Goal: Obtain resource: Download file/media

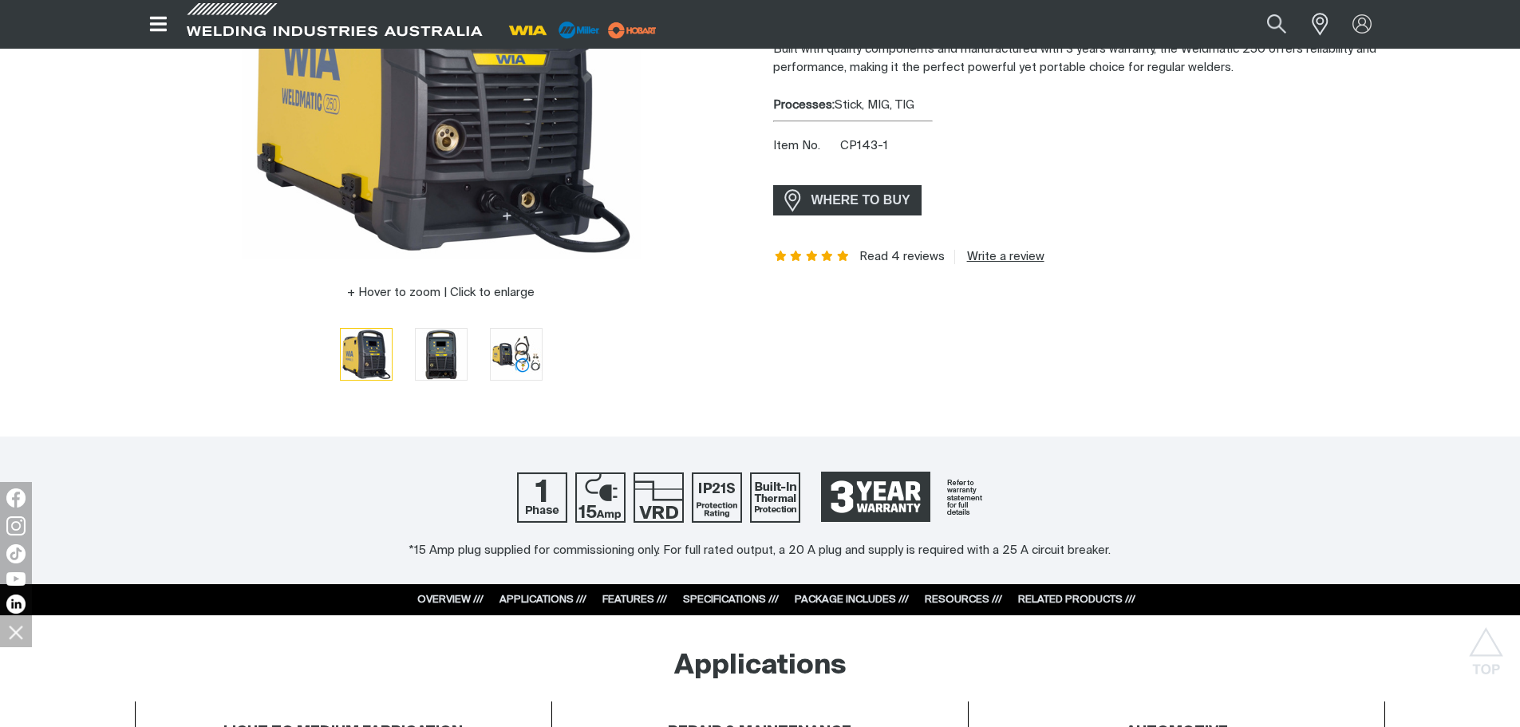
scroll to position [160, 0]
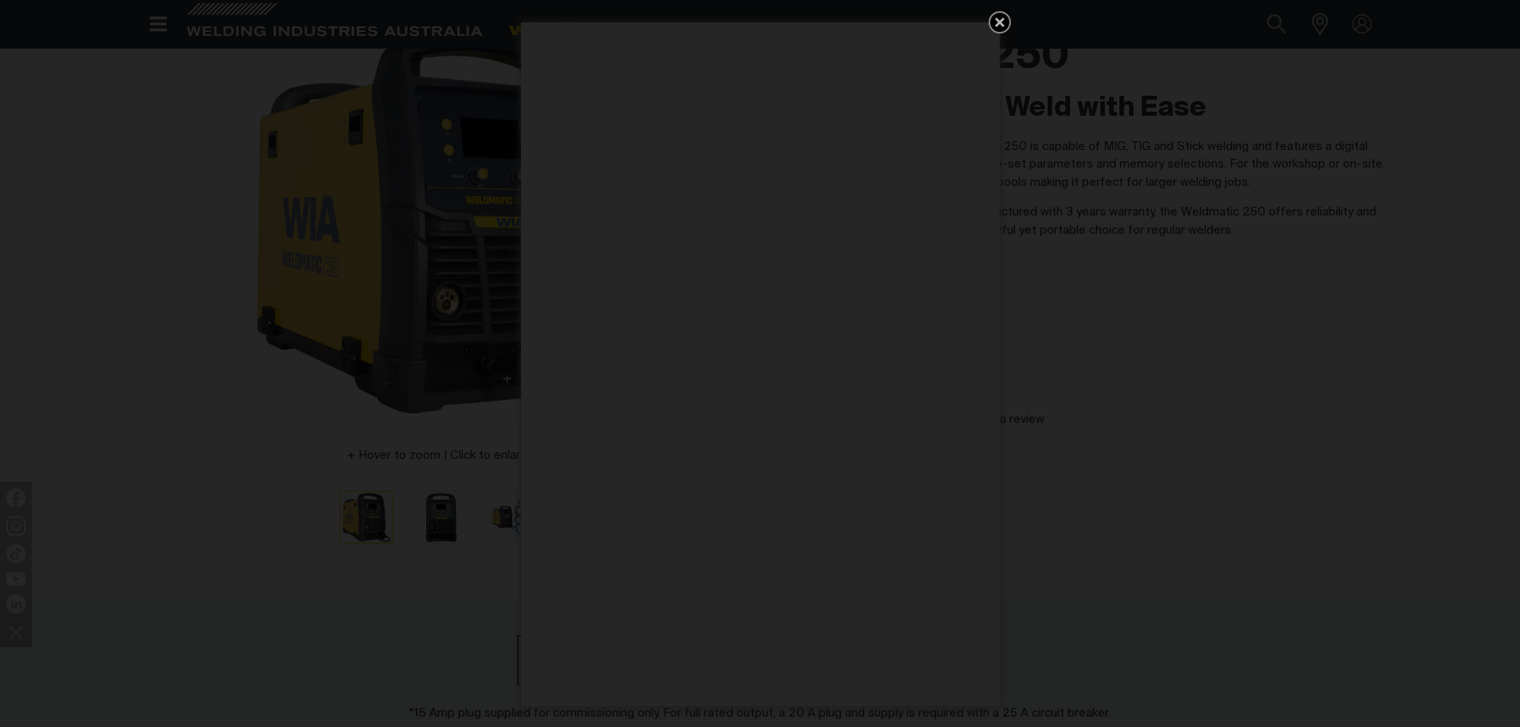
click at [1005, 24] on icon "Get 5 WIA Welding Guides Free!" at bounding box center [999, 22] width 19 height 19
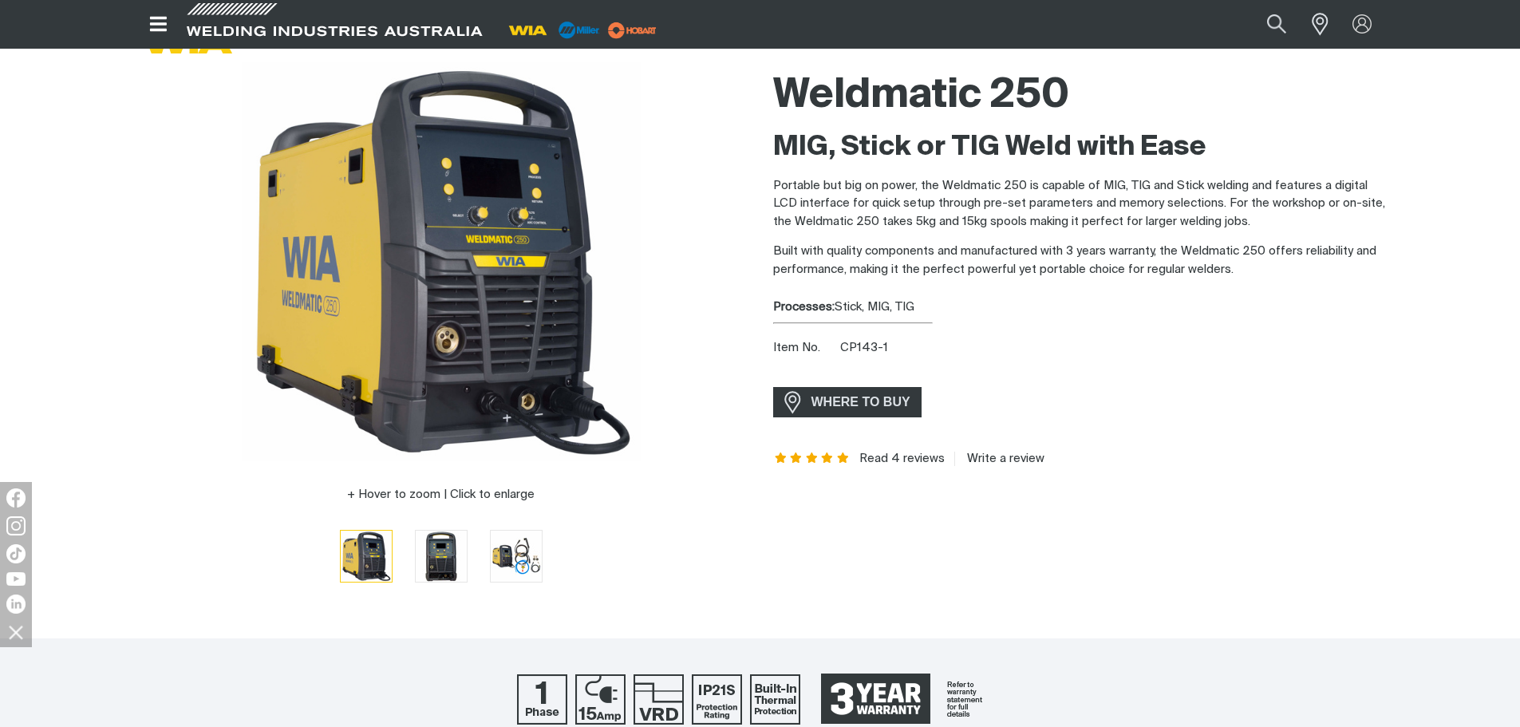
scroll to position [0, 0]
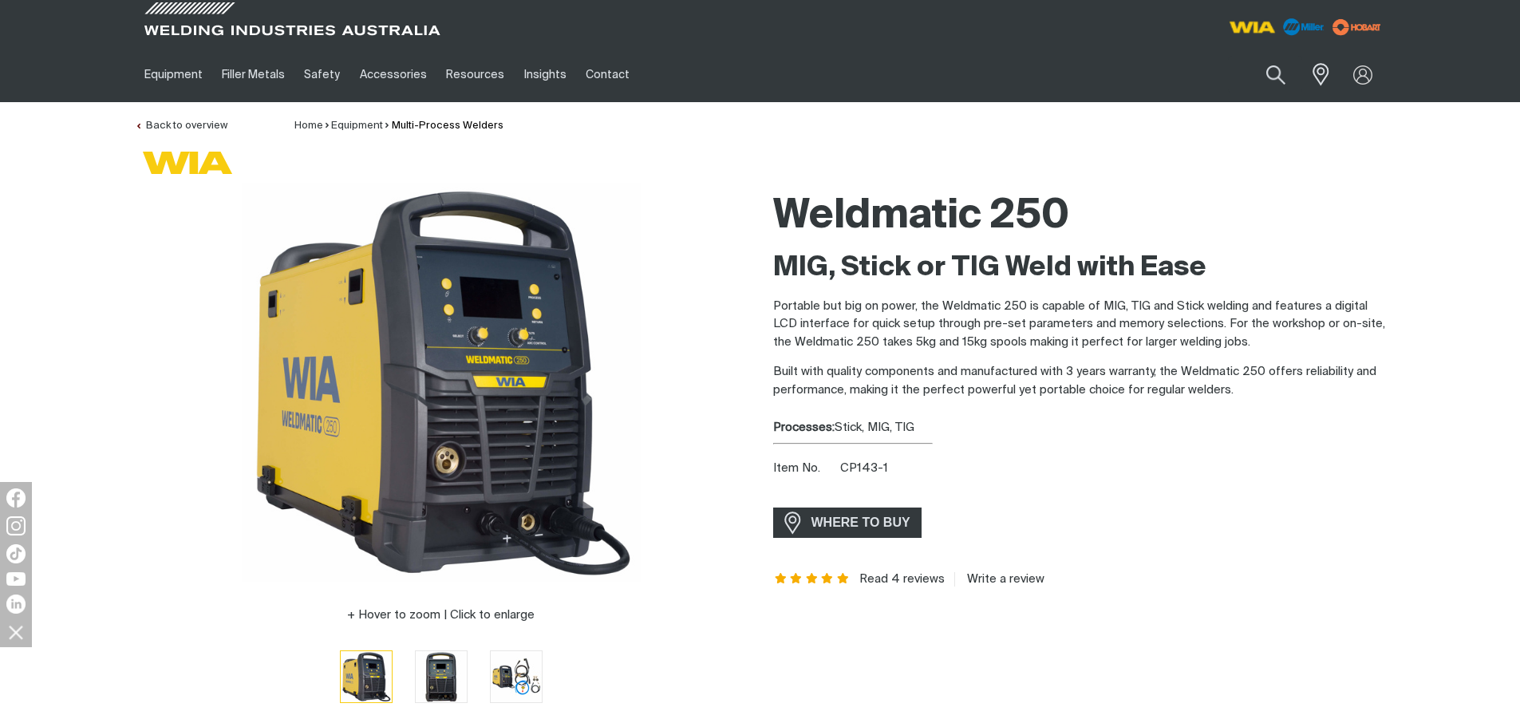
click at [1257, 28] on img at bounding box center [1251, 27] width 59 height 29
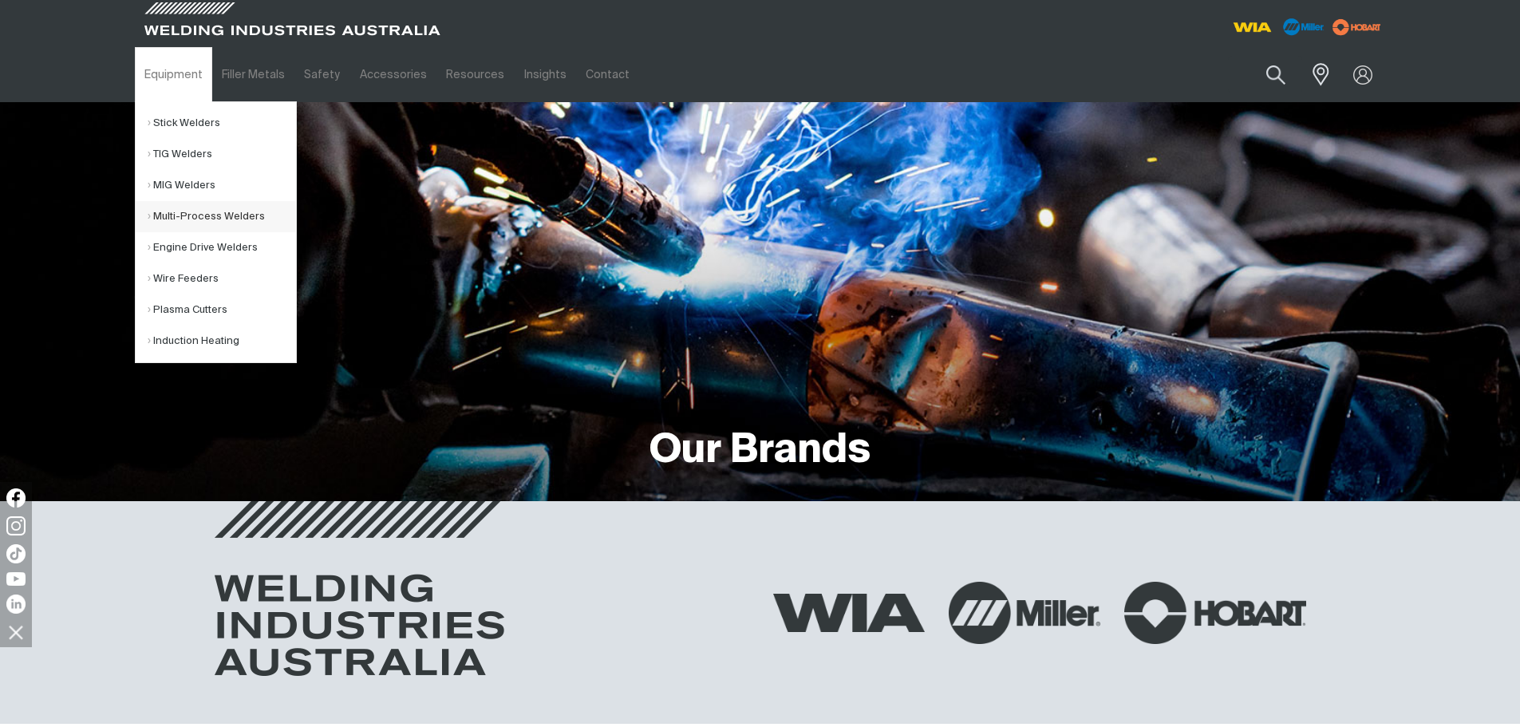
click at [199, 219] on link "Multi-Process Welders" at bounding box center [222, 216] width 148 height 31
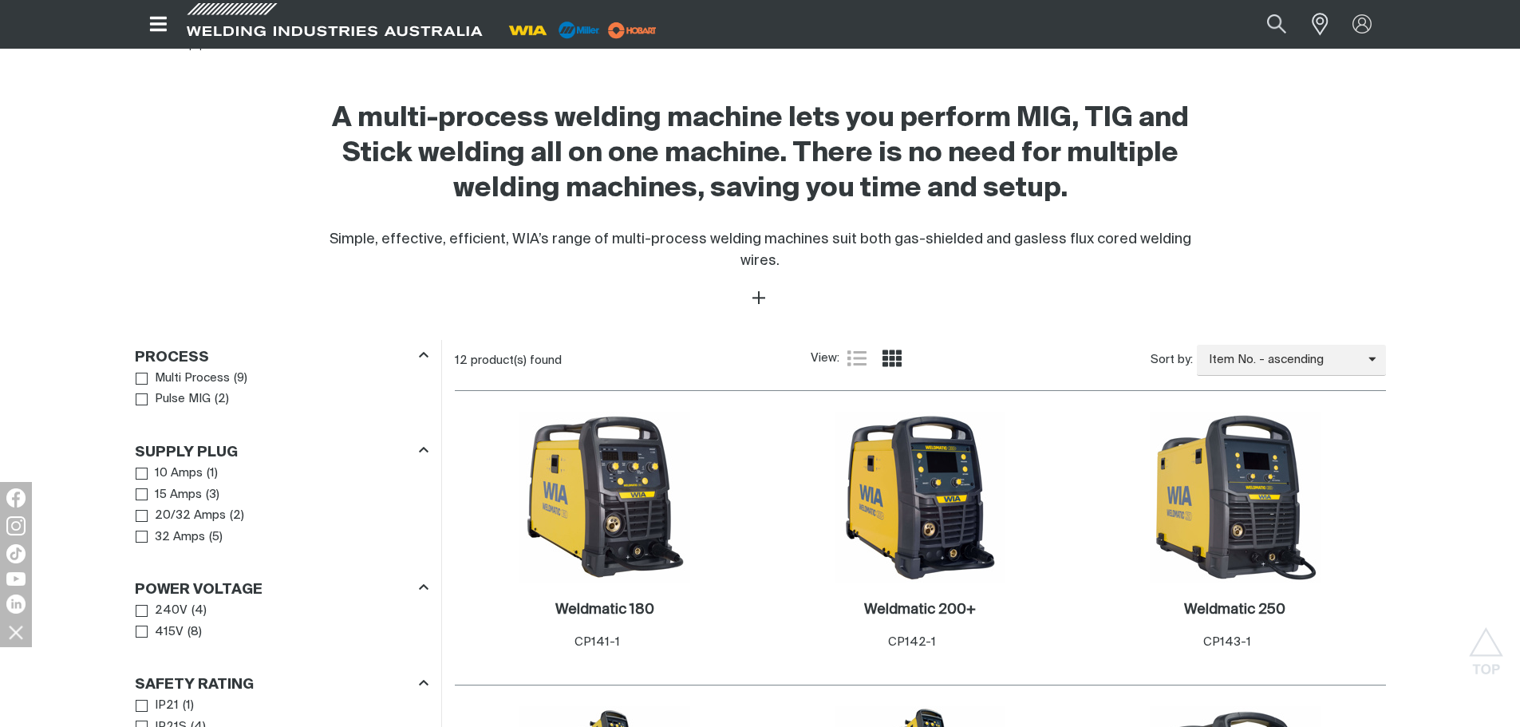
scroll to position [718, 0]
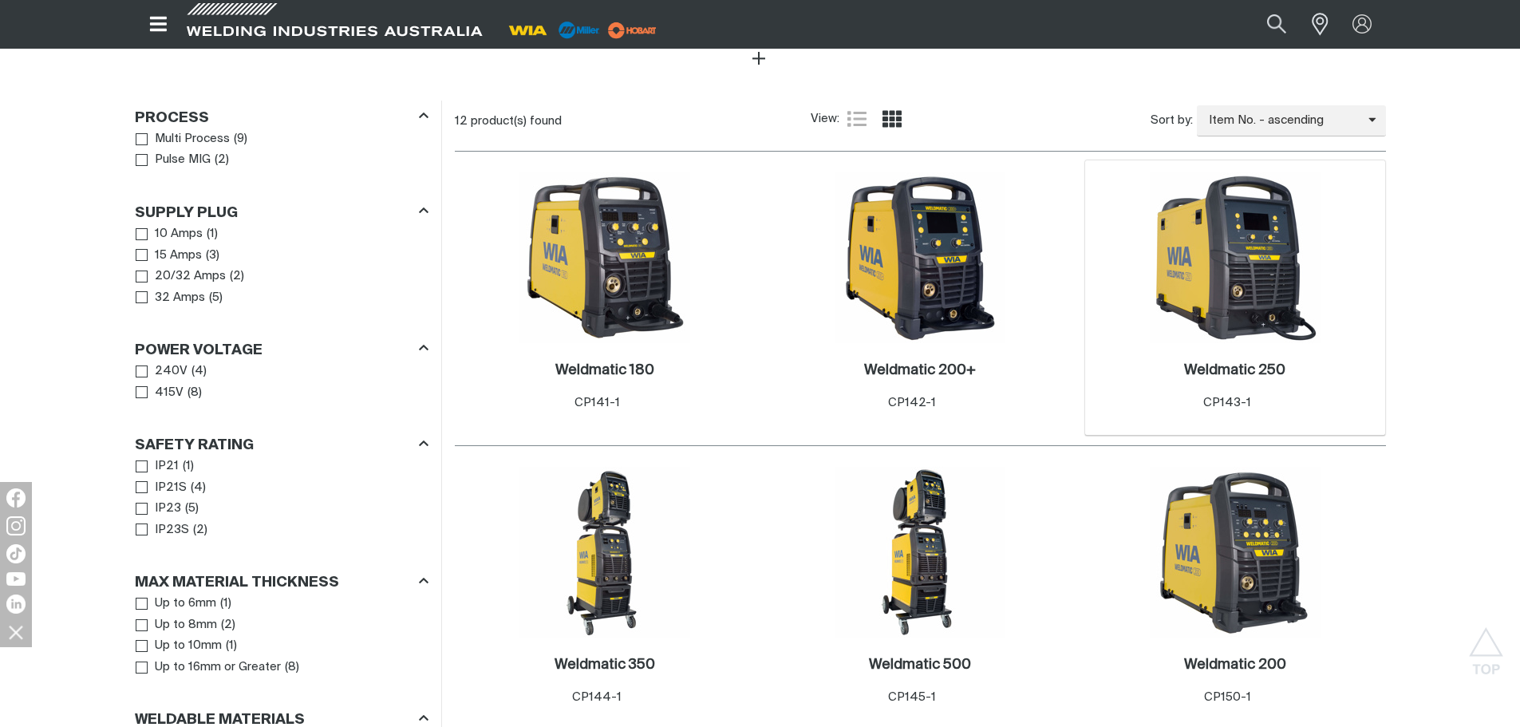
click at [1249, 290] on img at bounding box center [1235, 257] width 171 height 171
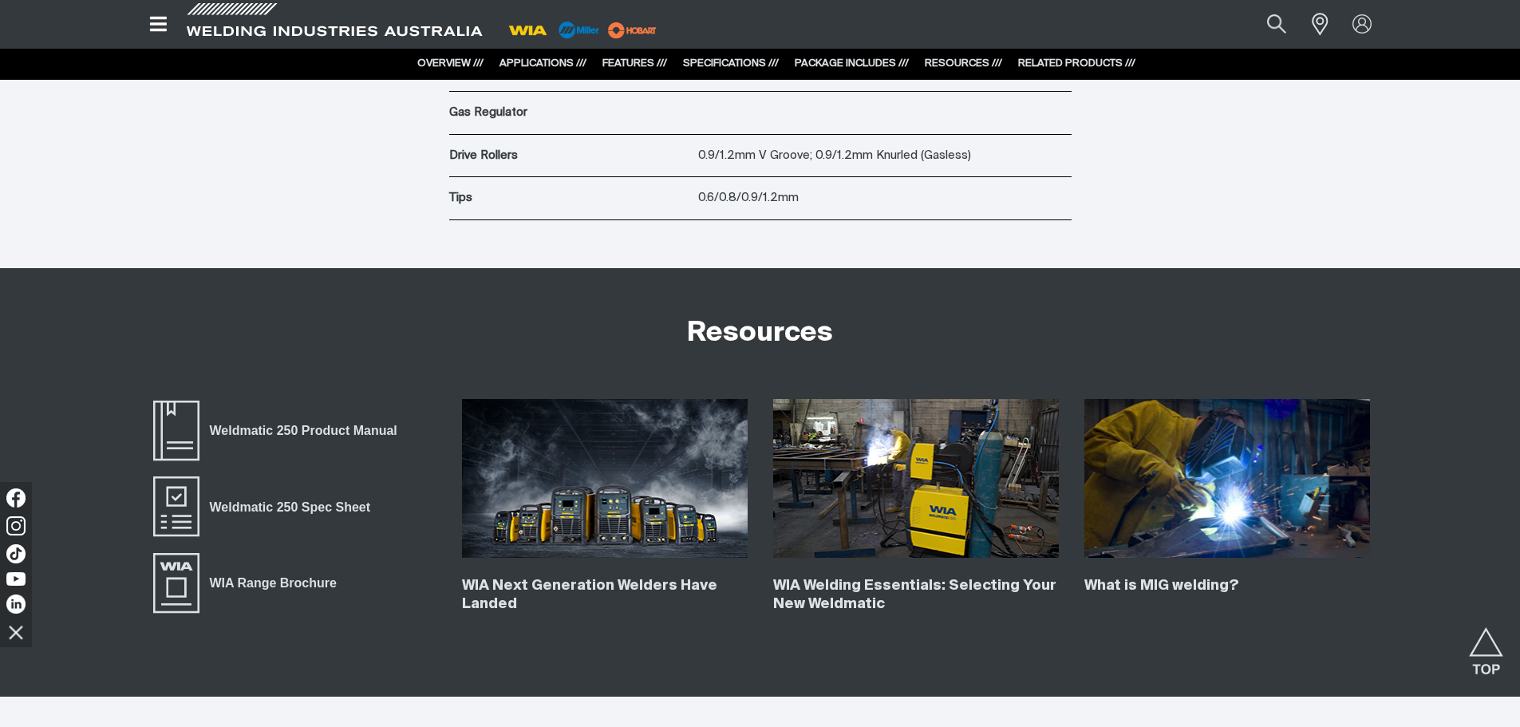
scroll to position [6223, 0]
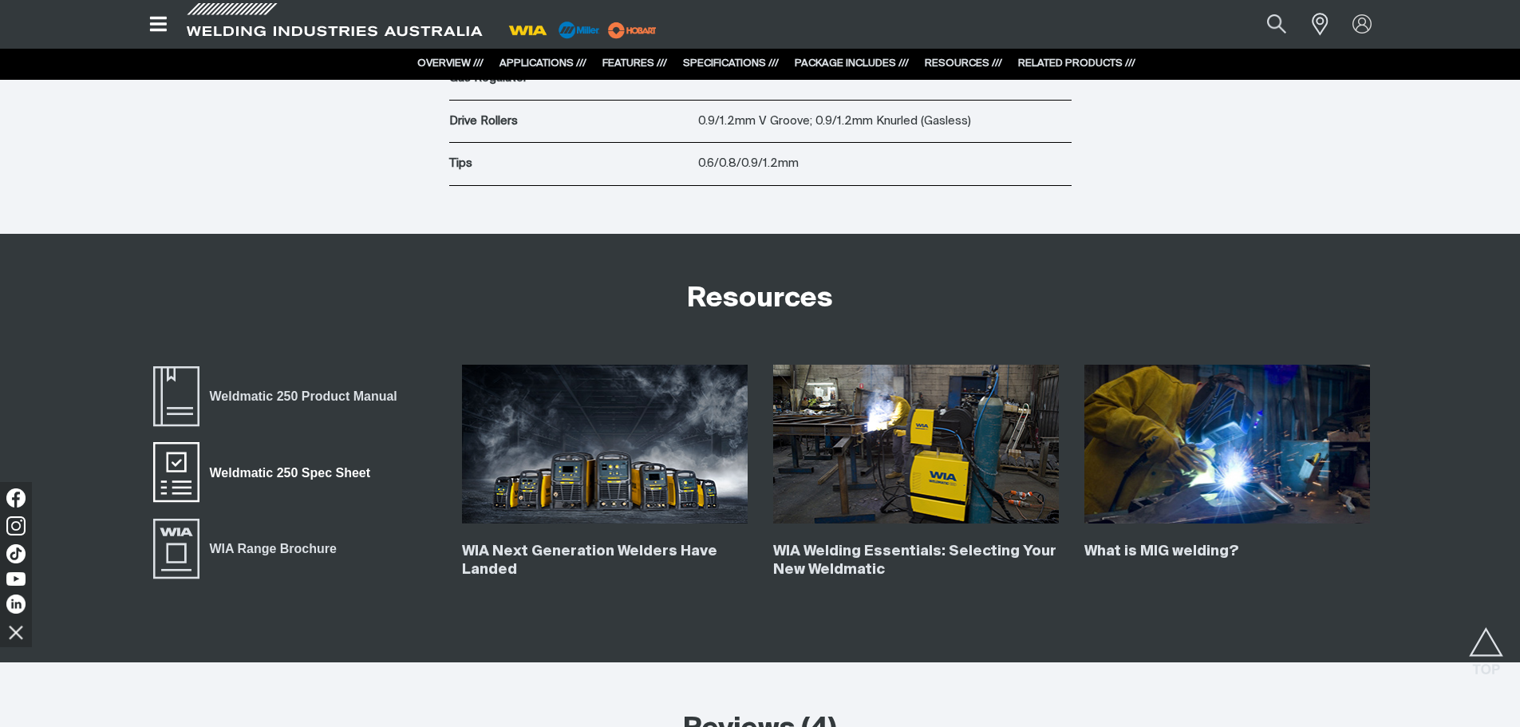
click at [310, 464] on span "Weldmatic 250 Spec Sheet" at bounding box center [289, 473] width 181 height 21
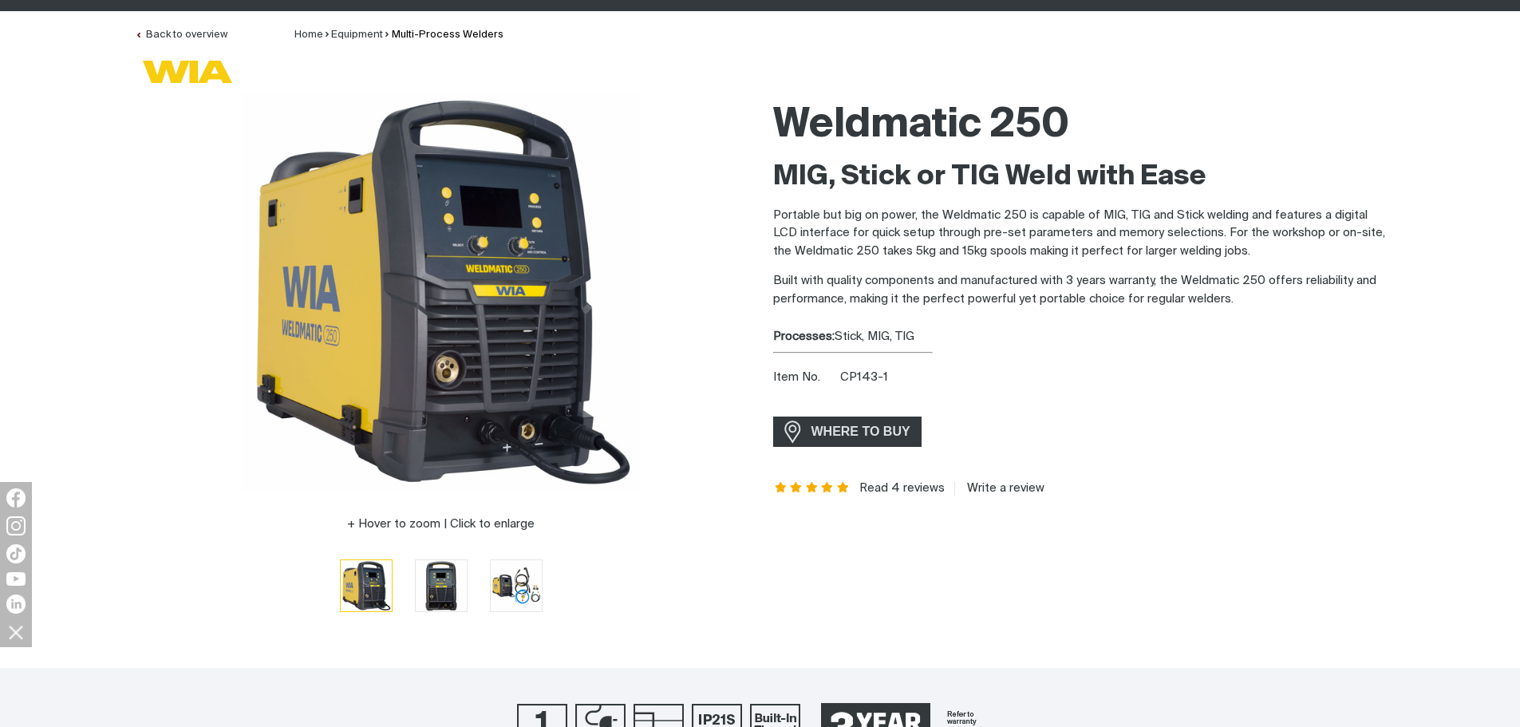
scroll to position [239, 0]
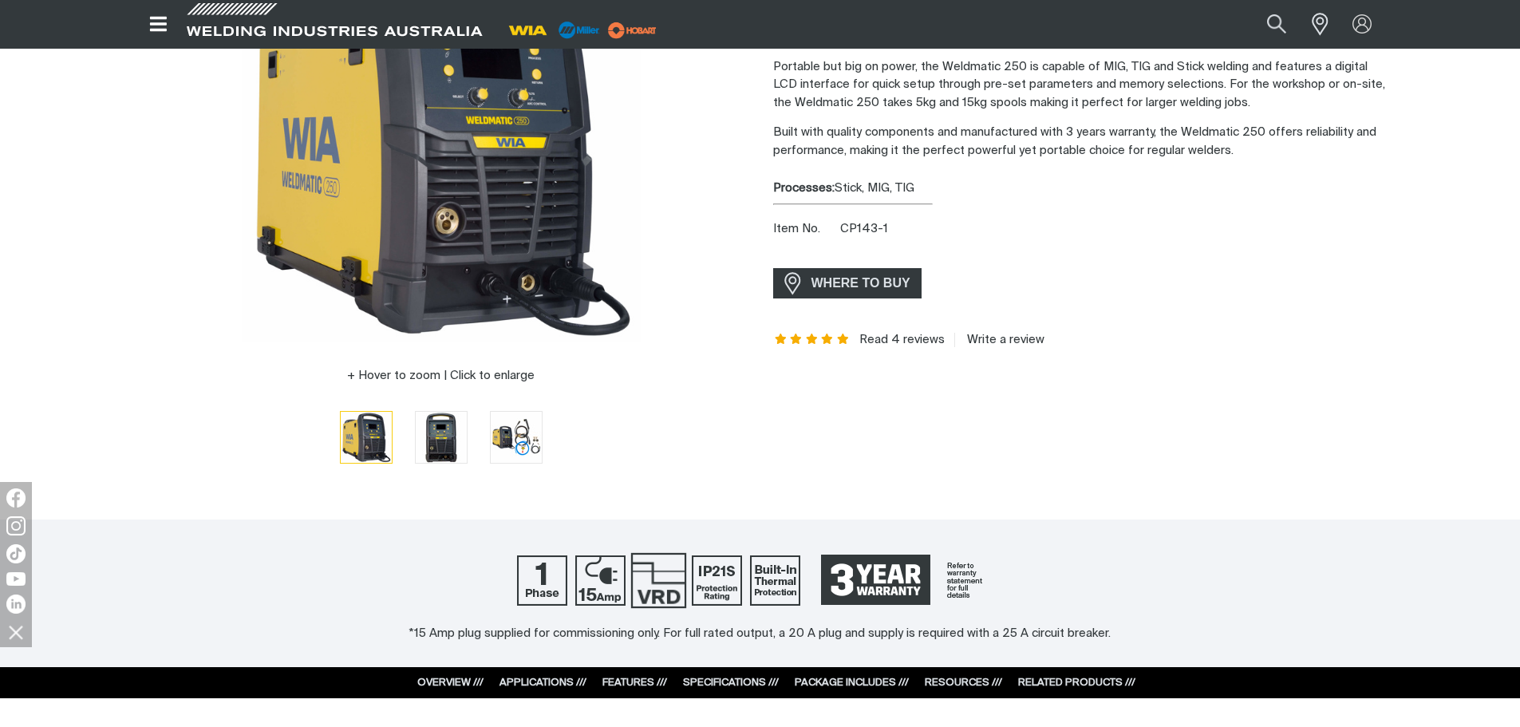
click at [671, 568] on img at bounding box center [658, 579] width 55 height 55
click at [659, 601] on img at bounding box center [658, 579] width 55 height 55
click at [658, 601] on img at bounding box center [658, 579] width 55 height 55
